Goal: Find specific page/section: Find specific page/section

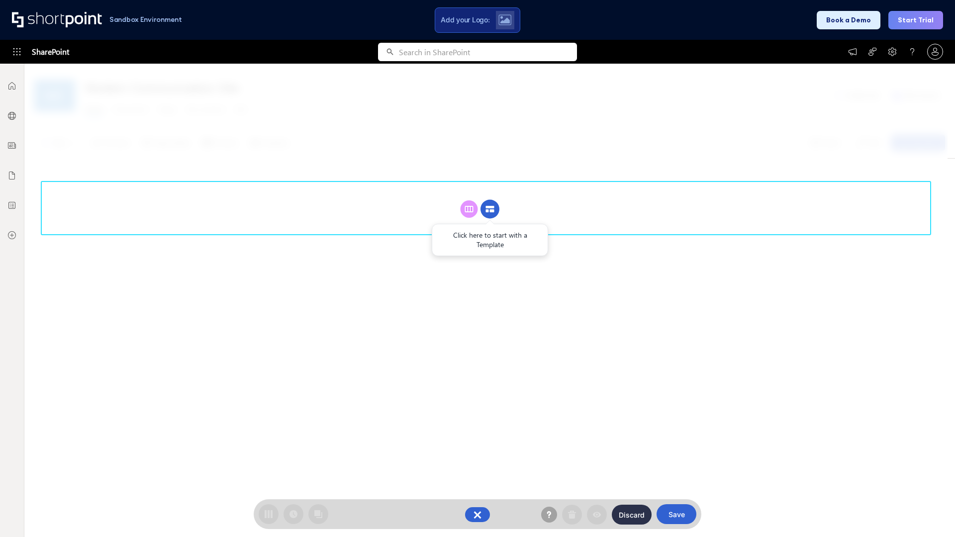
click at [490, 209] on circle at bounding box center [490, 209] width 19 height 19
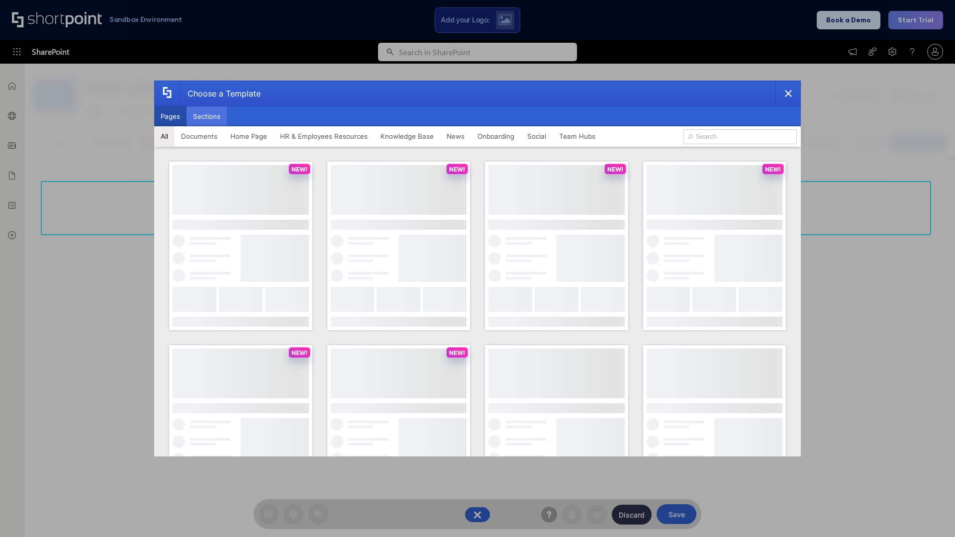
click at [207, 116] on button "Sections" at bounding box center [207, 116] width 40 height 20
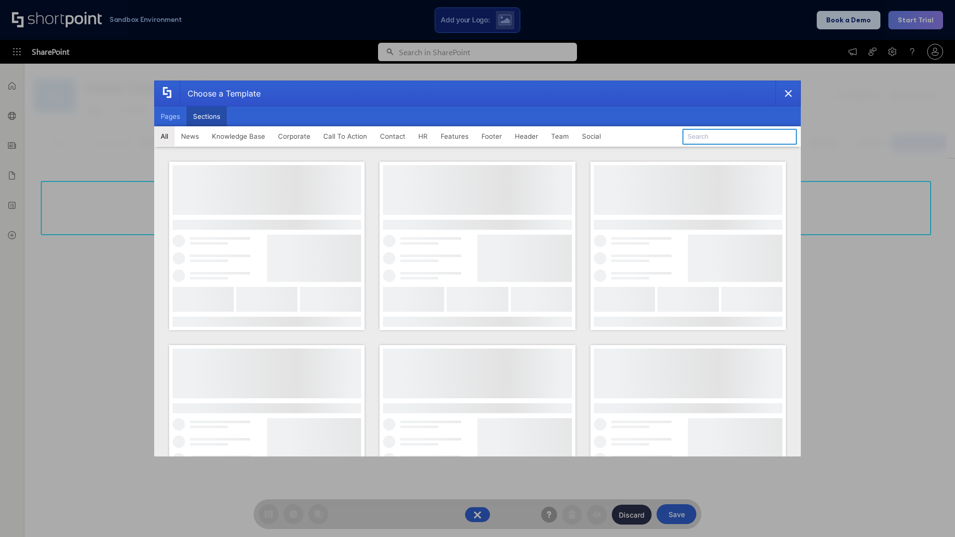
type input "Features Kit 6"
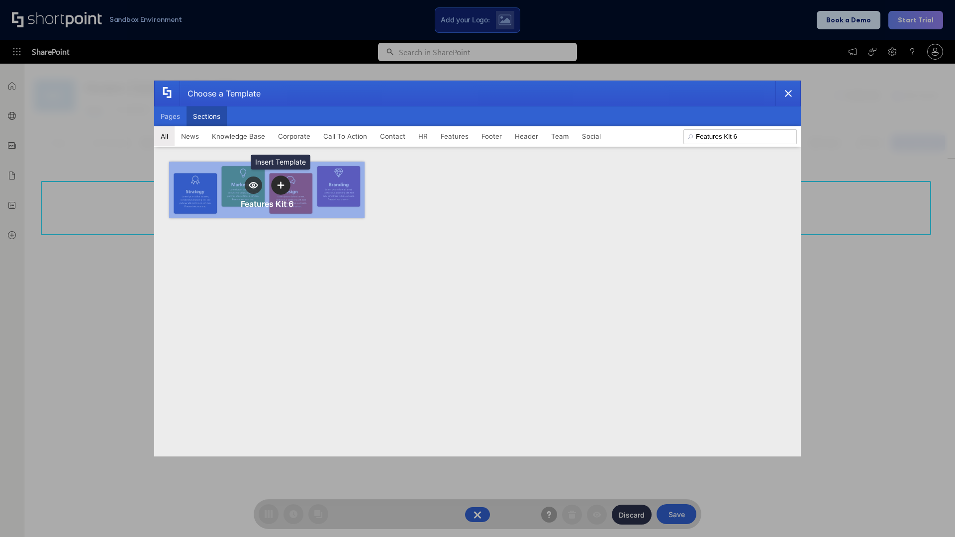
click at [281, 185] on icon "template selector" at bounding box center [280, 185] width 7 height 7
